Goal: Task Accomplishment & Management: Manage account settings

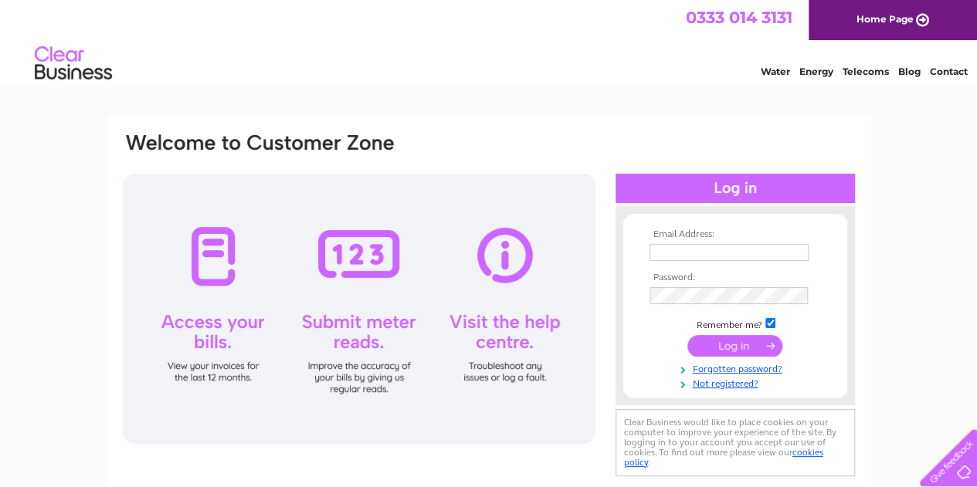
click at [729, 255] on input "text" at bounding box center [728, 252] width 159 height 17
type input "office@cit-ltd.co.uk"
click at [704, 350] on input "submit" at bounding box center [734, 346] width 95 height 22
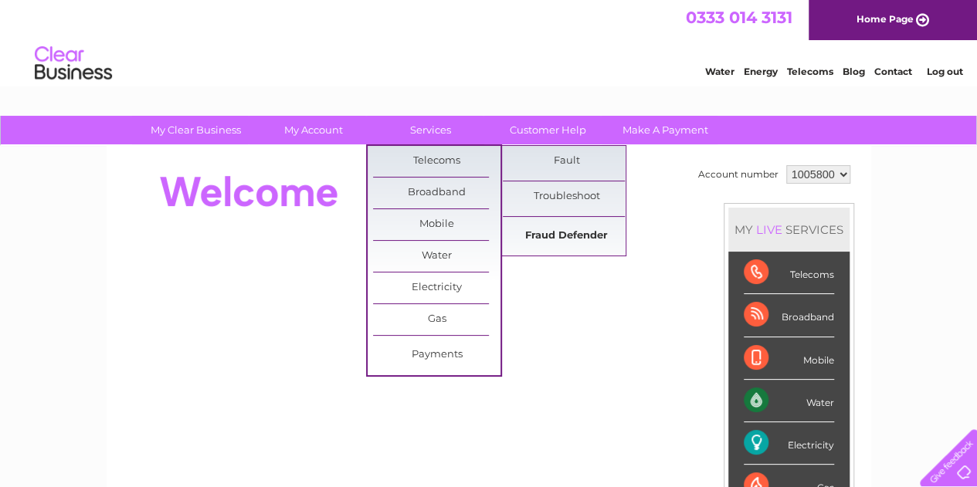
click at [558, 236] on link "Fraud Defender" at bounding box center [566, 236] width 127 height 31
click at [597, 232] on link "Fraud Defender" at bounding box center [566, 236] width 127 height 31
click at [567, 234] on link "Fraud Defender" at bounding box center [566, 236] width 127 height 31
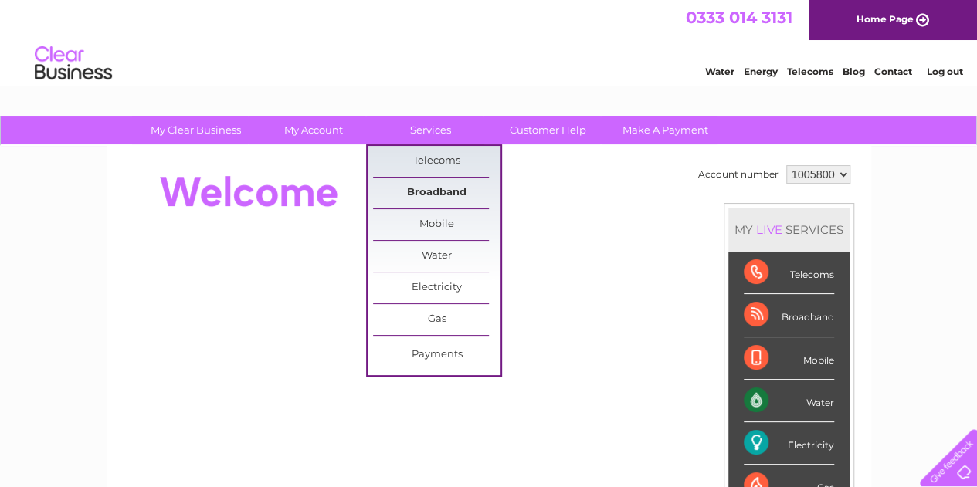
click at [446, 195] on link "Broadband" at bounding box center [436, 193] width 127 height 31
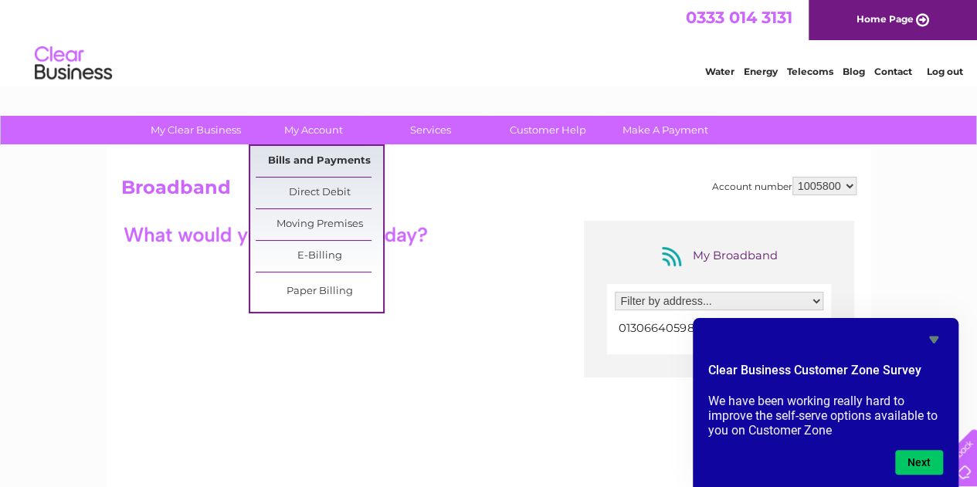
click at [297, 157] on link "Bills and Payments" at bounding box center [319, 161] width 127 height 31
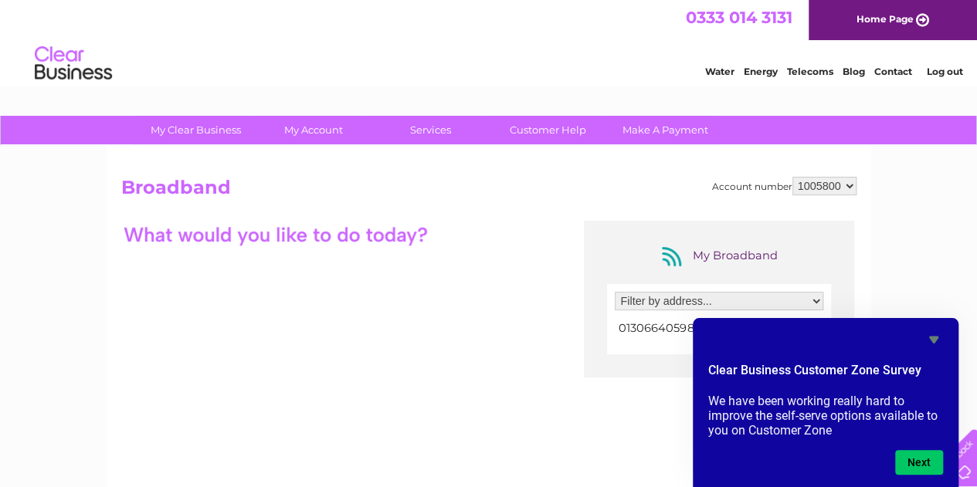
click at [934, 333] on icon "Hide survey" at bounding box center [933, 340] width 19 height 19
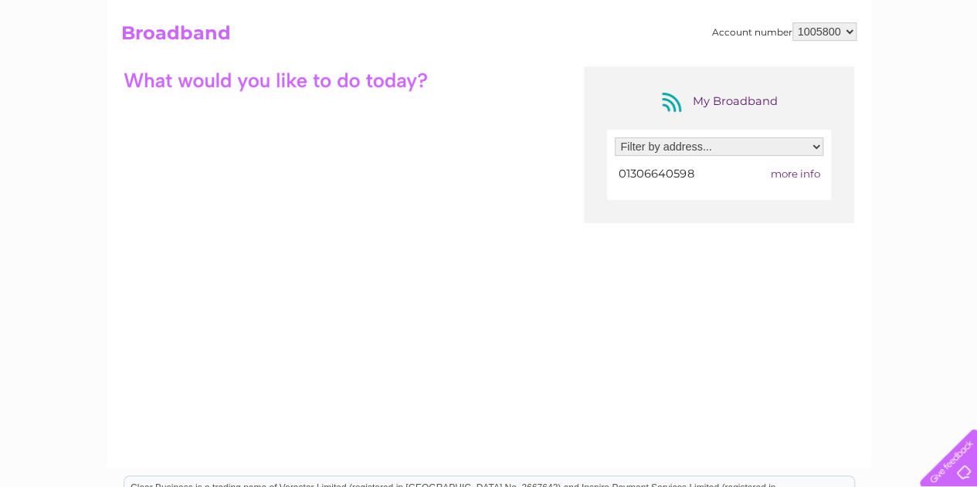
scroll to position [232, 0]
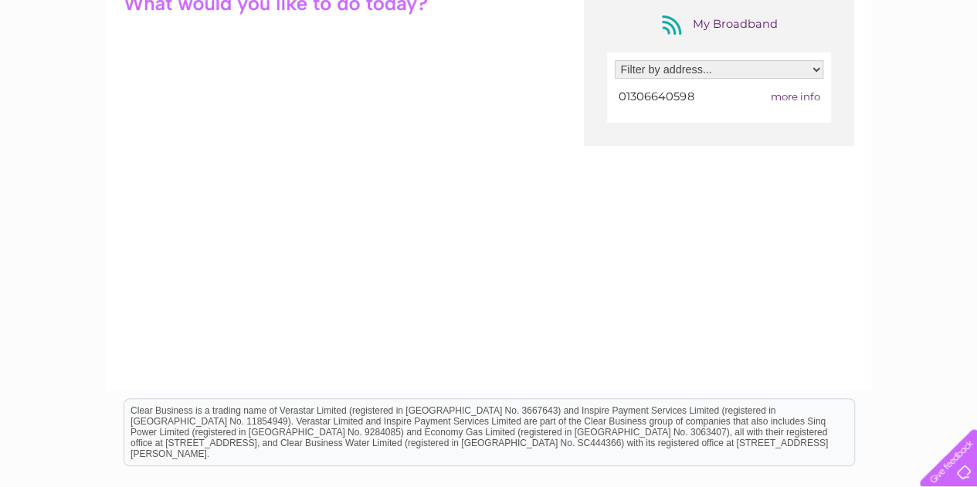
click at [715, 64] on select "Filter by address... [STREET_ADDRESS]" at bounding box center [719, 69] width 209 height 19
select select "1727320"
click at [615, 60] on select "Filter by address... [STREET_ADDRESS]" at bounding box center [719, 69] width 209 height 19
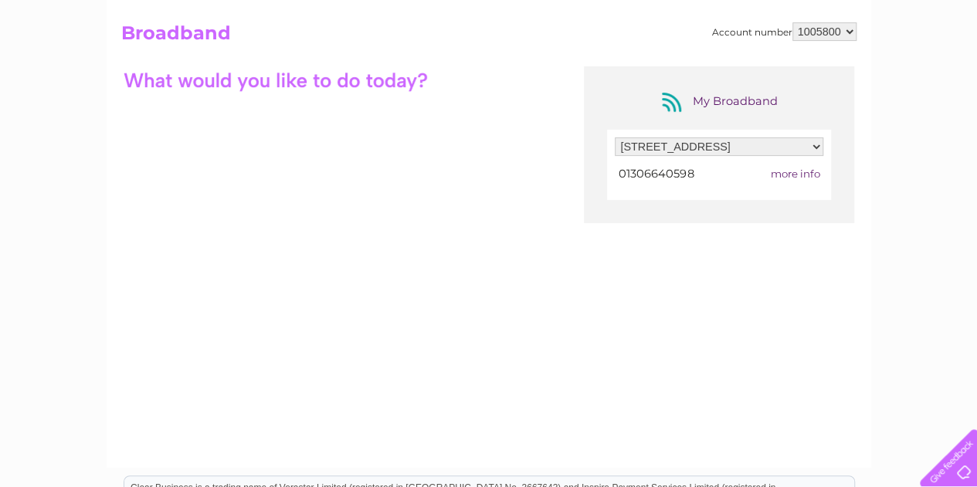
click at [790, 174] on span "more info" at bounding box center [794, 174] width 49 height 12
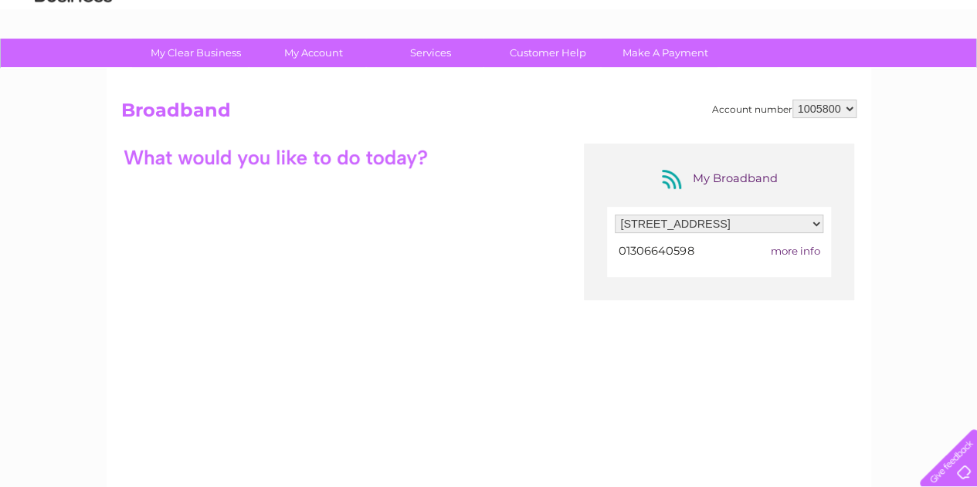
click at [721, 187] on div "My Broadband" at bounding box center [719, 179] width 124 height 25
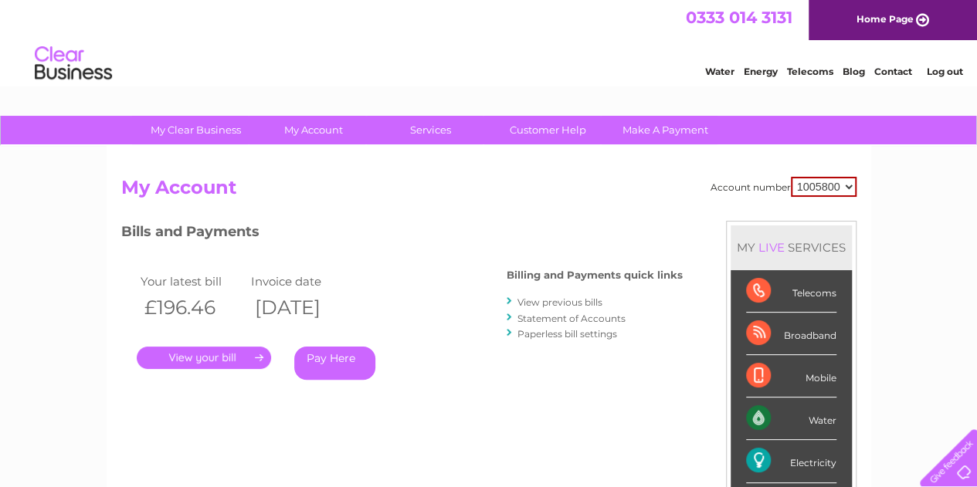
click at [236, 364] on link "." at bounding box center [204, 358] width 134 height 22
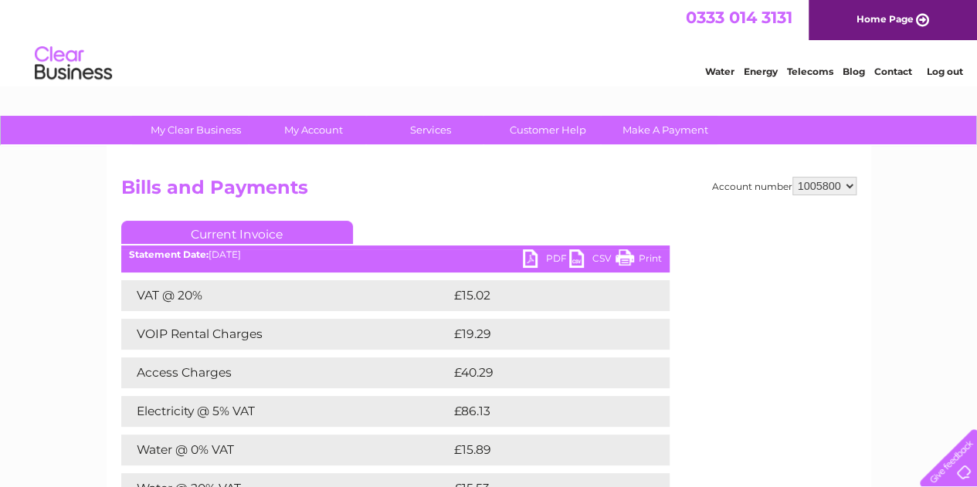
click at [540, 262] on link "PDF" at bounding box center [546, 260] width 46 height 22
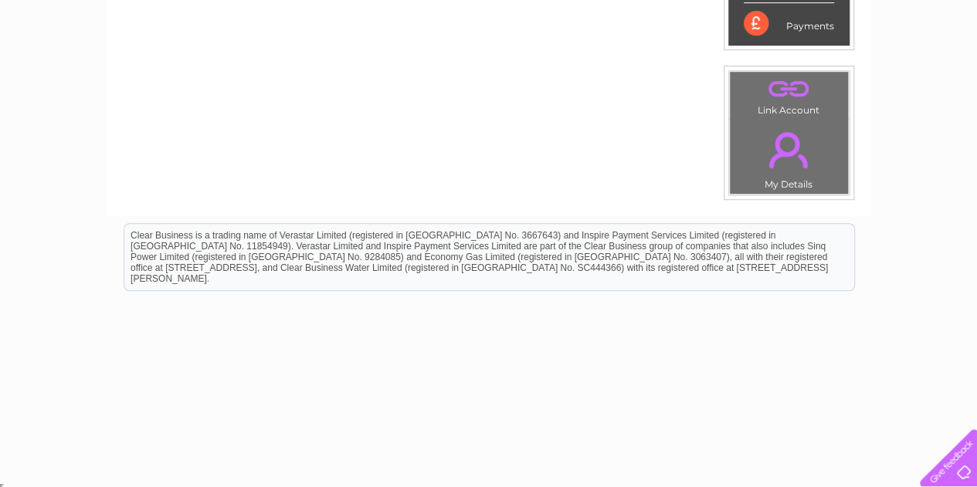
scroll to position [41, 0]
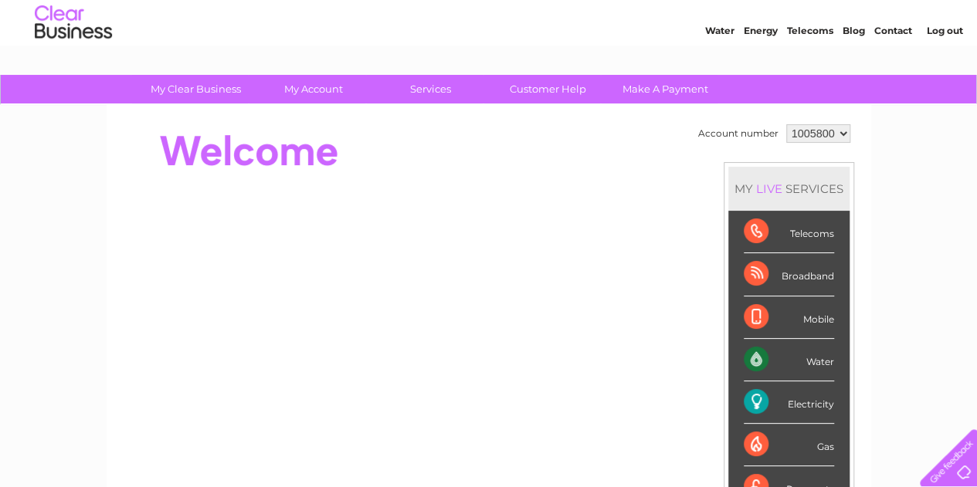
click at [800, 234] on div "Telecoms" at bounding box center [789, 232] width 90 height 42
